Goal: Find specific page/section: Find specific page/section

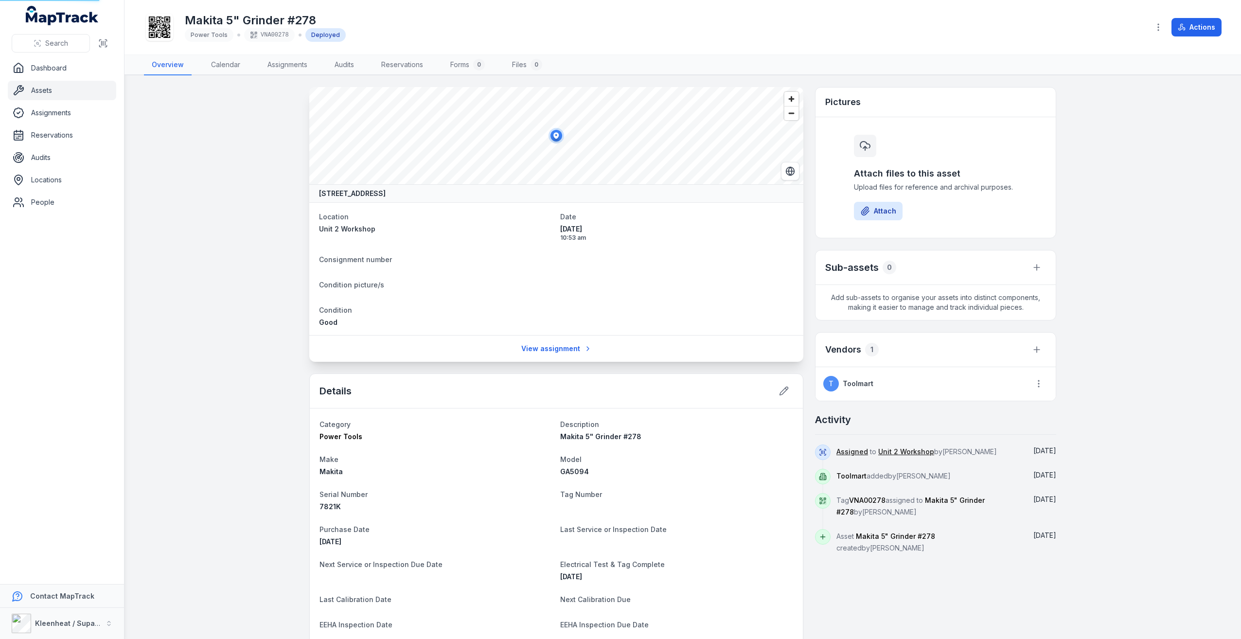
click at [62, 60] on link "Dashboard" at bounding box center [62, 67] width 108 height 19
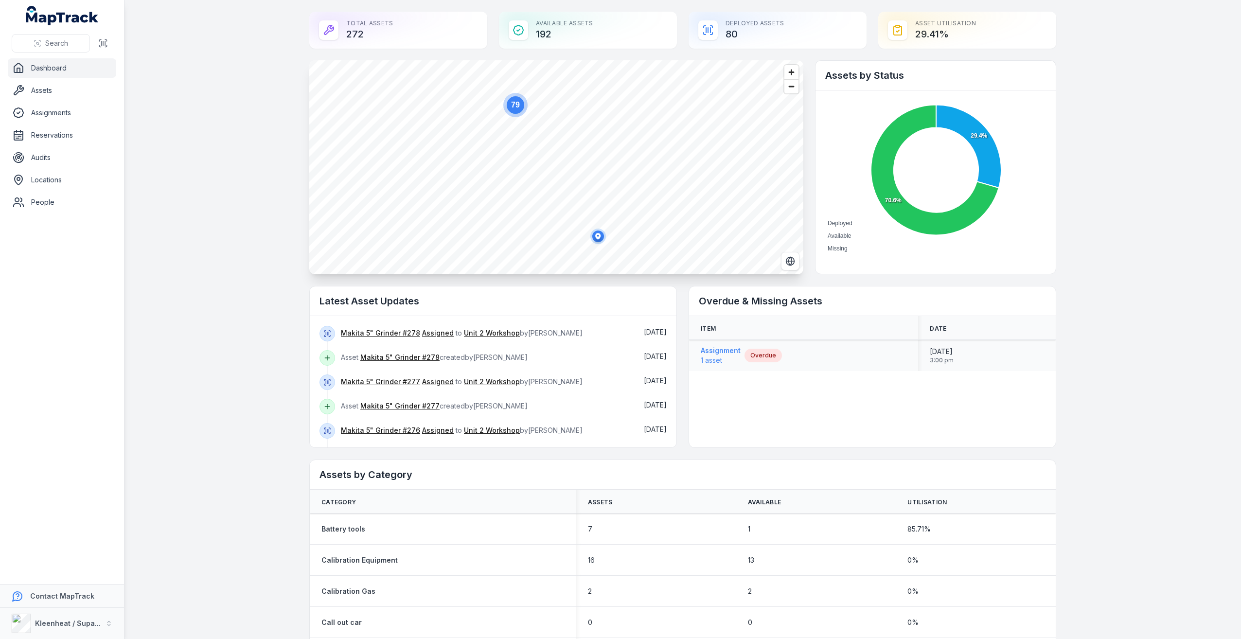
click at [705, 352] on strong "Assignment" at bounding box center [721, 351] width 40 height 10
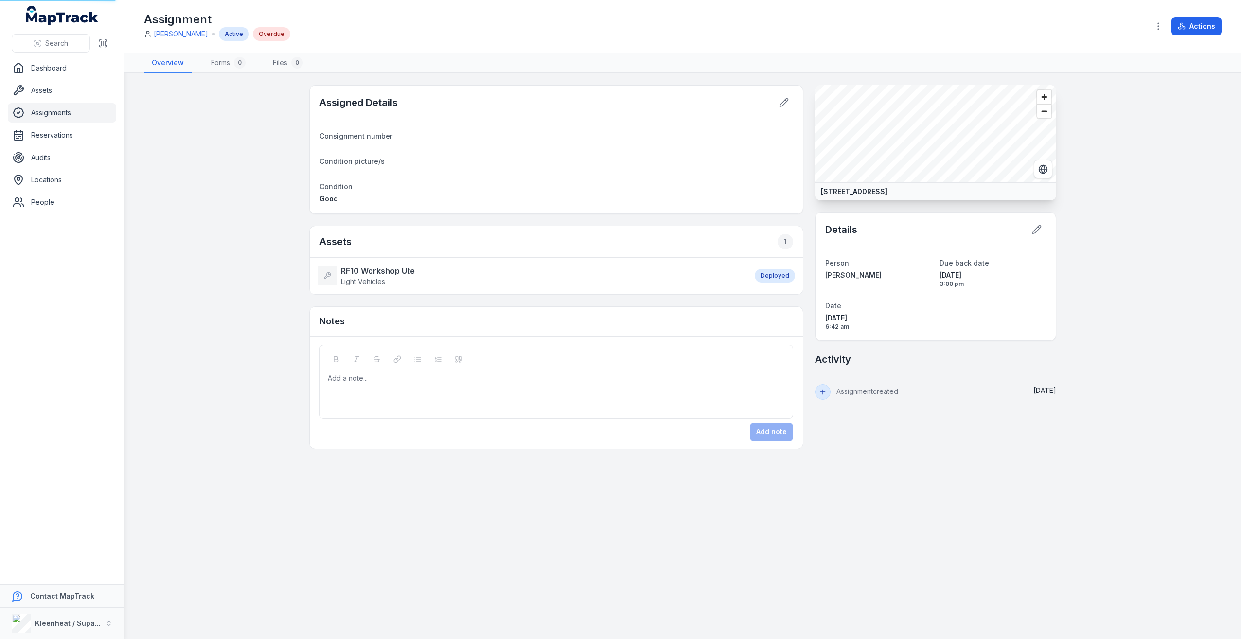
click at [732, 350] on div "Add a note..." at bounding box center [557, 382] width 474 height 74
click at [212, 292] on main "Assigned Details Consignment number Condition picture/s Condition Good Assets 1…" at bounding box center [683, 356] width 1117 height 566
click at [632, 557] on main "Assigned Details Consignment number Condition picture/s Condition Good Assets 1…" at bounding box center [683, 356] width 1117 height 566
click at [66, 90] on link "Assets" at bounding box center [62, 90] width 108 height 19
